Goal: Navigation & Orientation: Go to known website

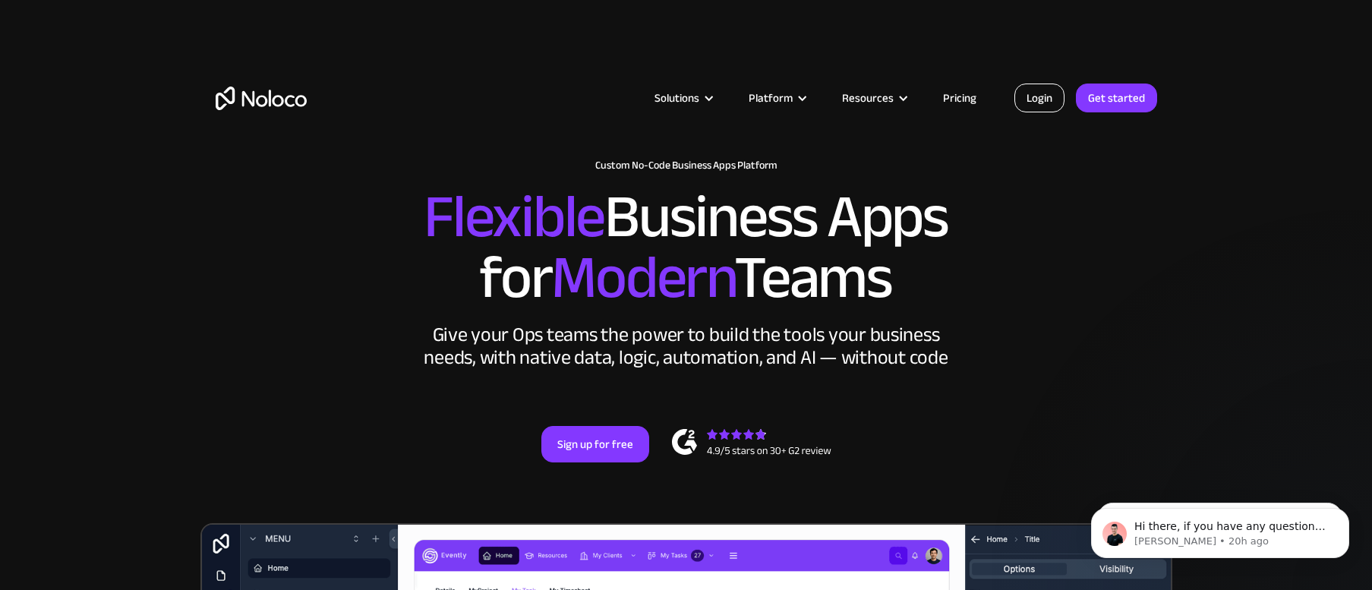
click at [1043, 97] on link "Login" at bounding box center [1040, 98] width 50 height 29
